Goal: Navigation & Orientation: Go to known website

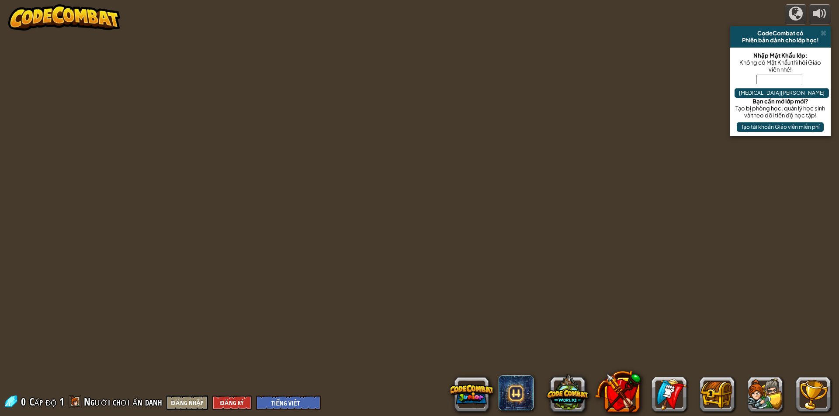
select select "vi"
click at [826, 34] on div "CodeCombat có" at bounding box center [780, 33] width 93 height 7
click at [197, 408] on button "Đăng nhập" at bounding box center [186, 403] width 41 height 14
